Goal: Check status: Check status

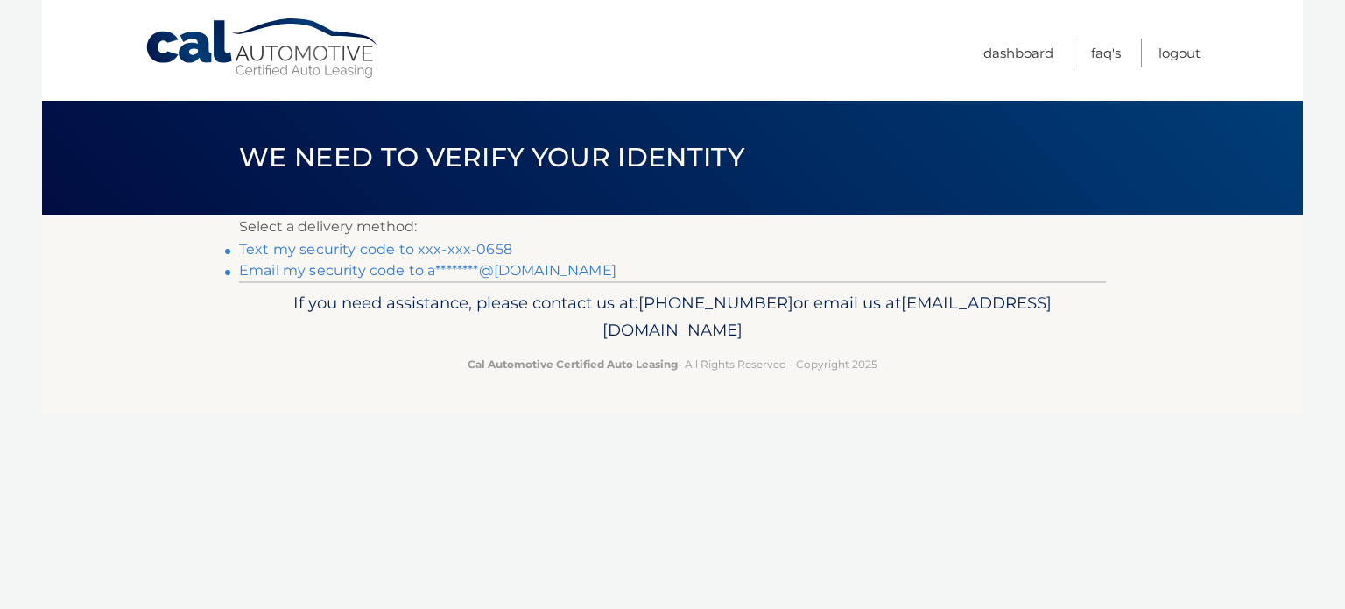
click at [421, 248] on link "Text my security code to xxx-xxx-0658" at bounding box center [375, 249] width 273 height 17
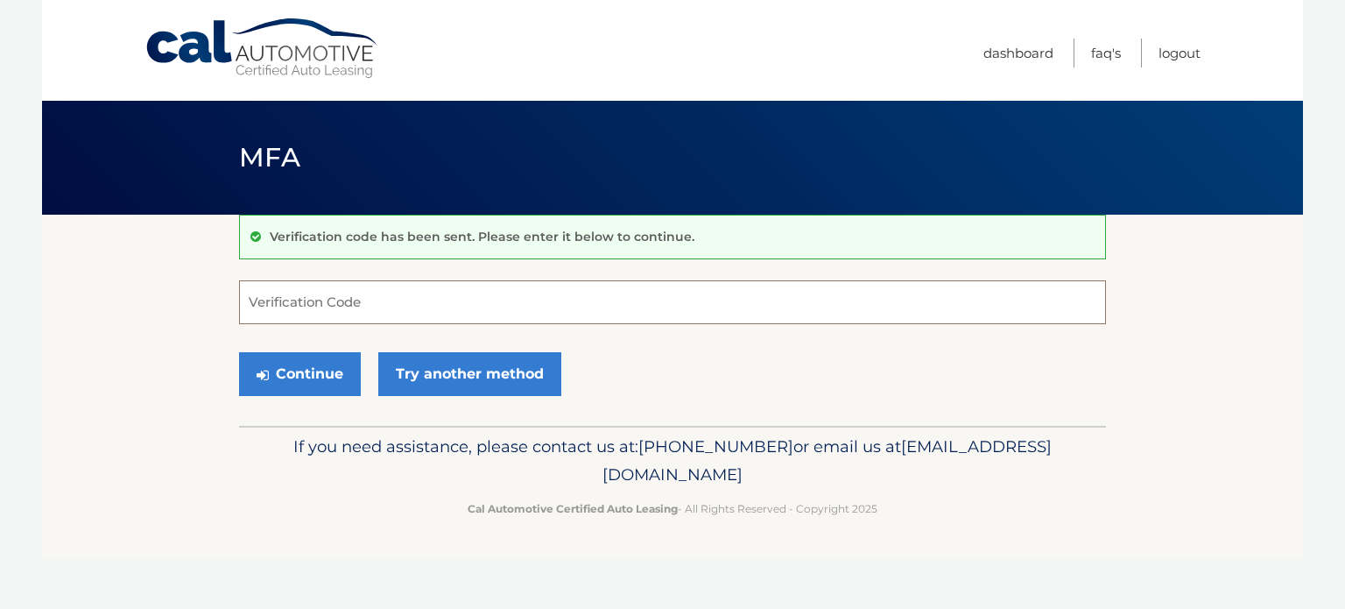
click at [385, 303] on input "Verification Code" at bounding box center [672, 302] width 867 height 44
type input "997118"
click at [329, 372] on button "Continue" at bounding box center [300, 374] width 122 height 44
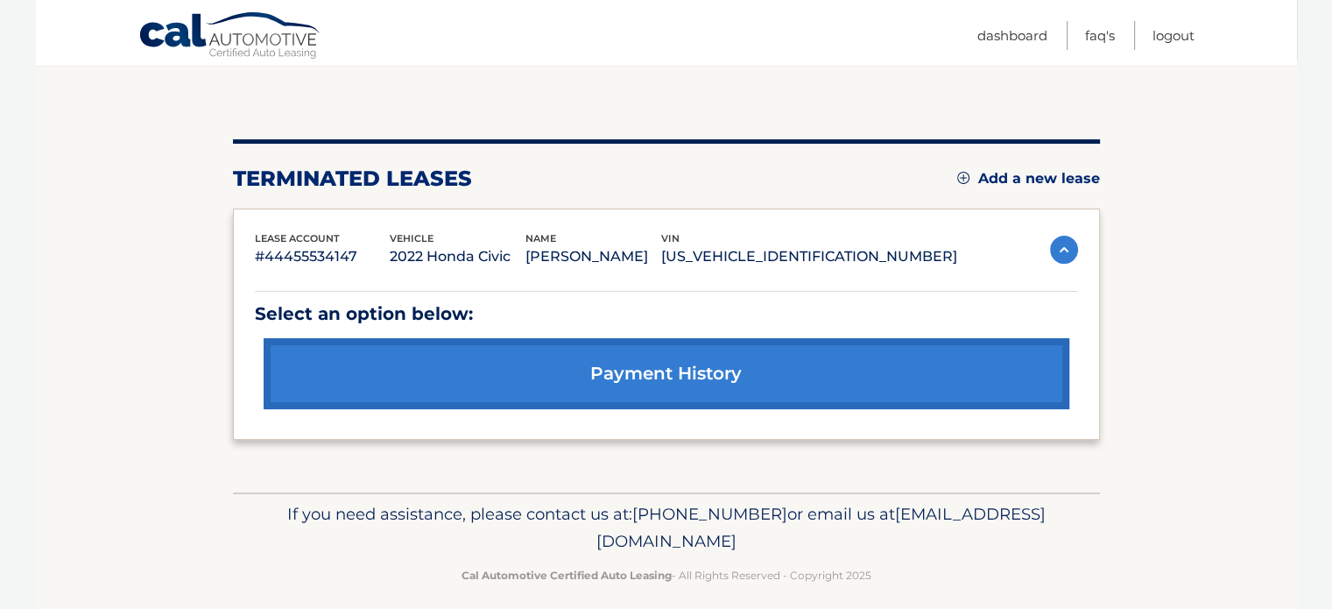
scroll to position [156, 0]
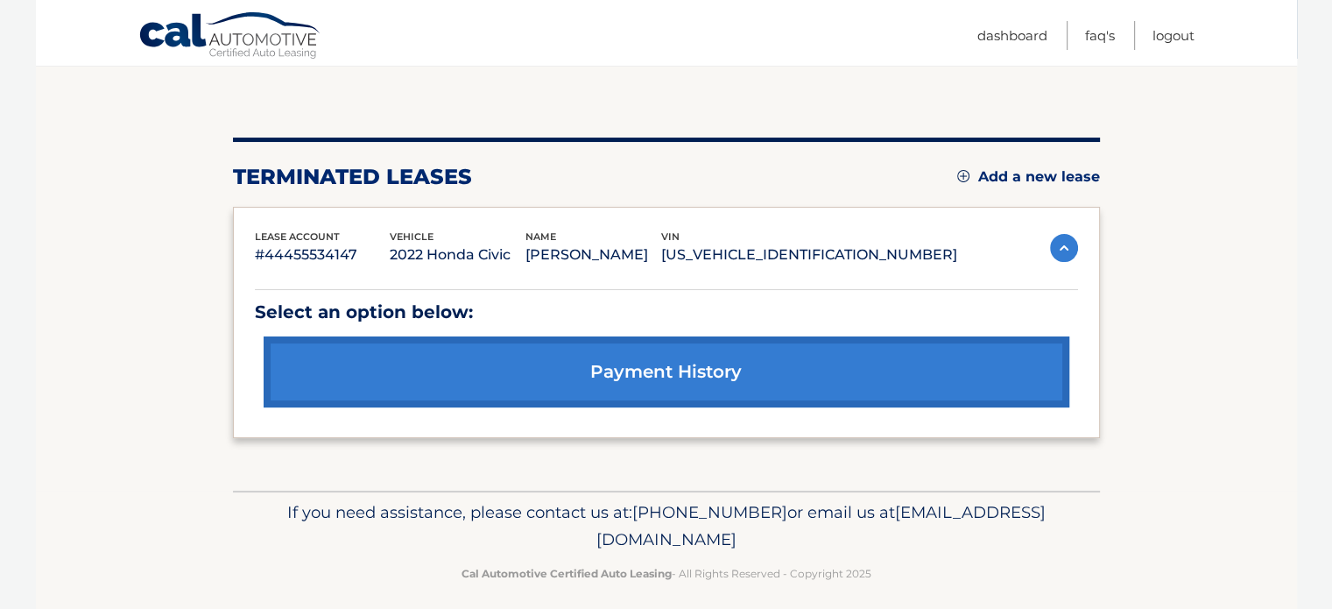
click at [704, 361] on link "payment history" at bounding box center [667, 371] width 806 height 71
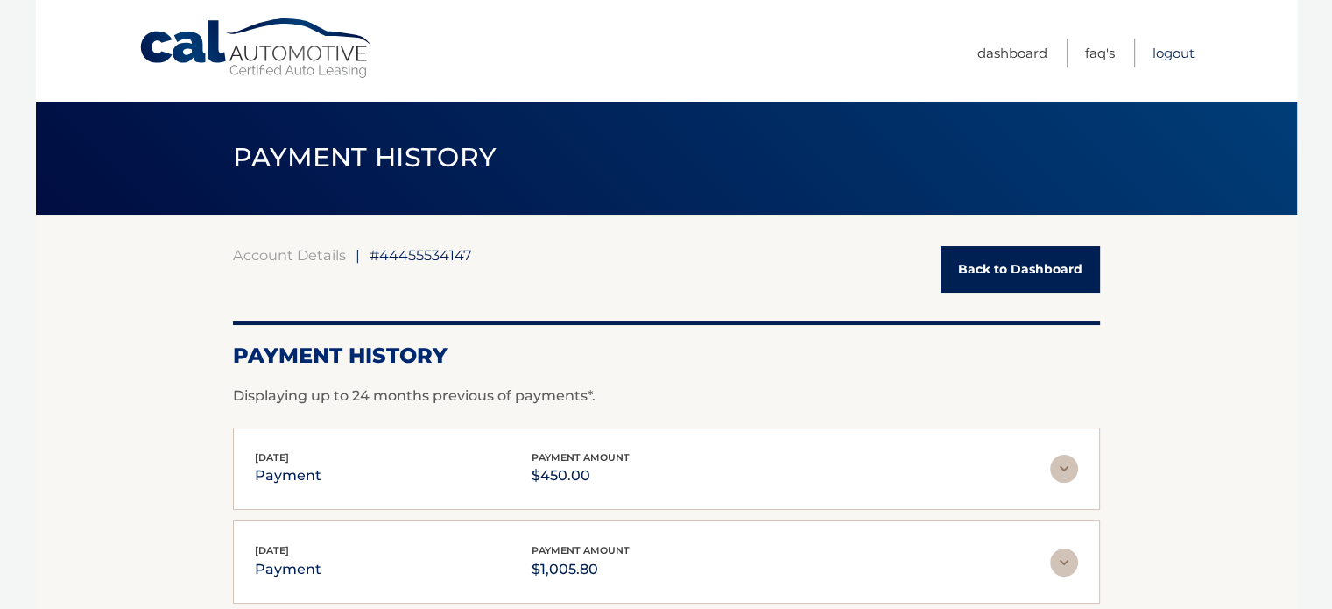
click at [1177, 51] on link "Logout" at bounding box center [1174, 53] width 42 height 29
